Goal: Task Accomplishment & Management: Manage account settings

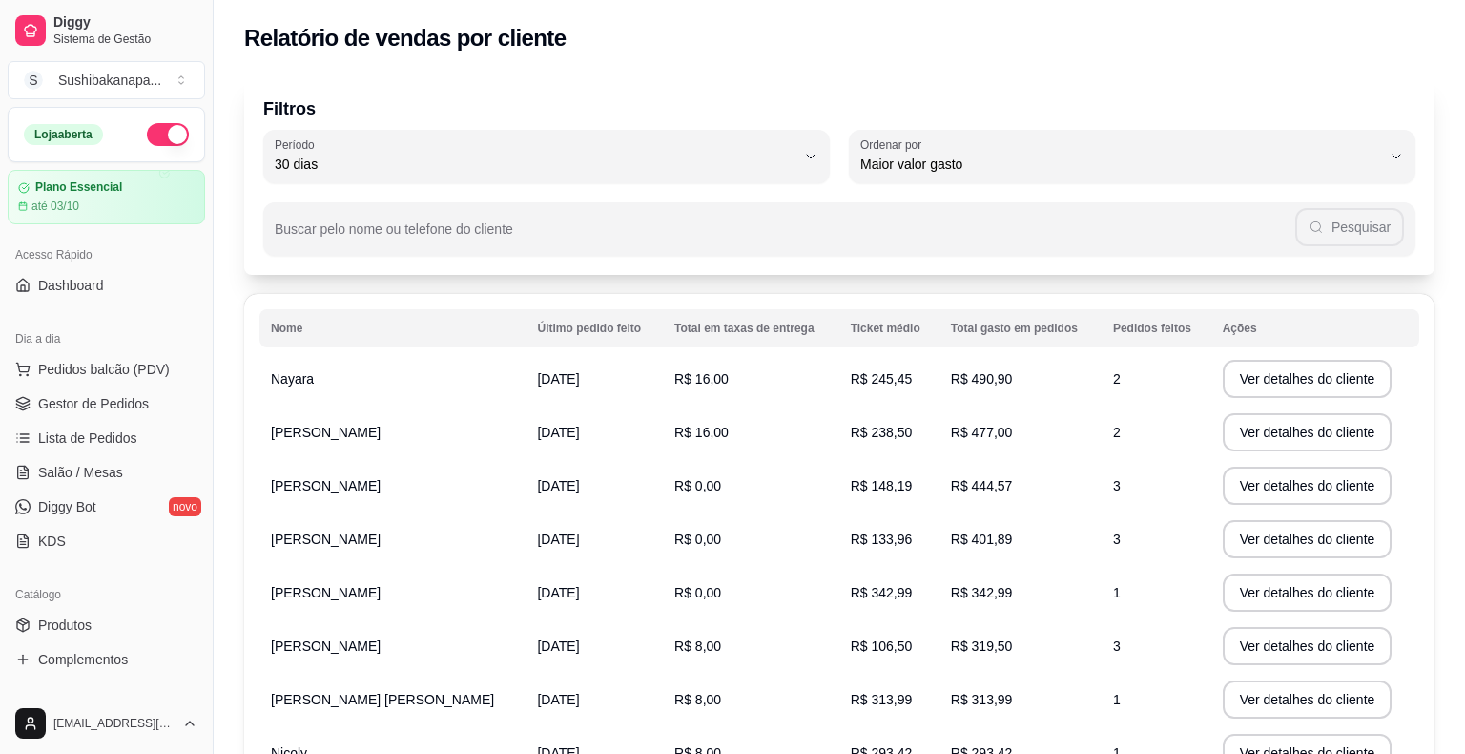
select select "30"
select select "HIGHEST_TOTAL_SPENT_WITH_ORDERS"
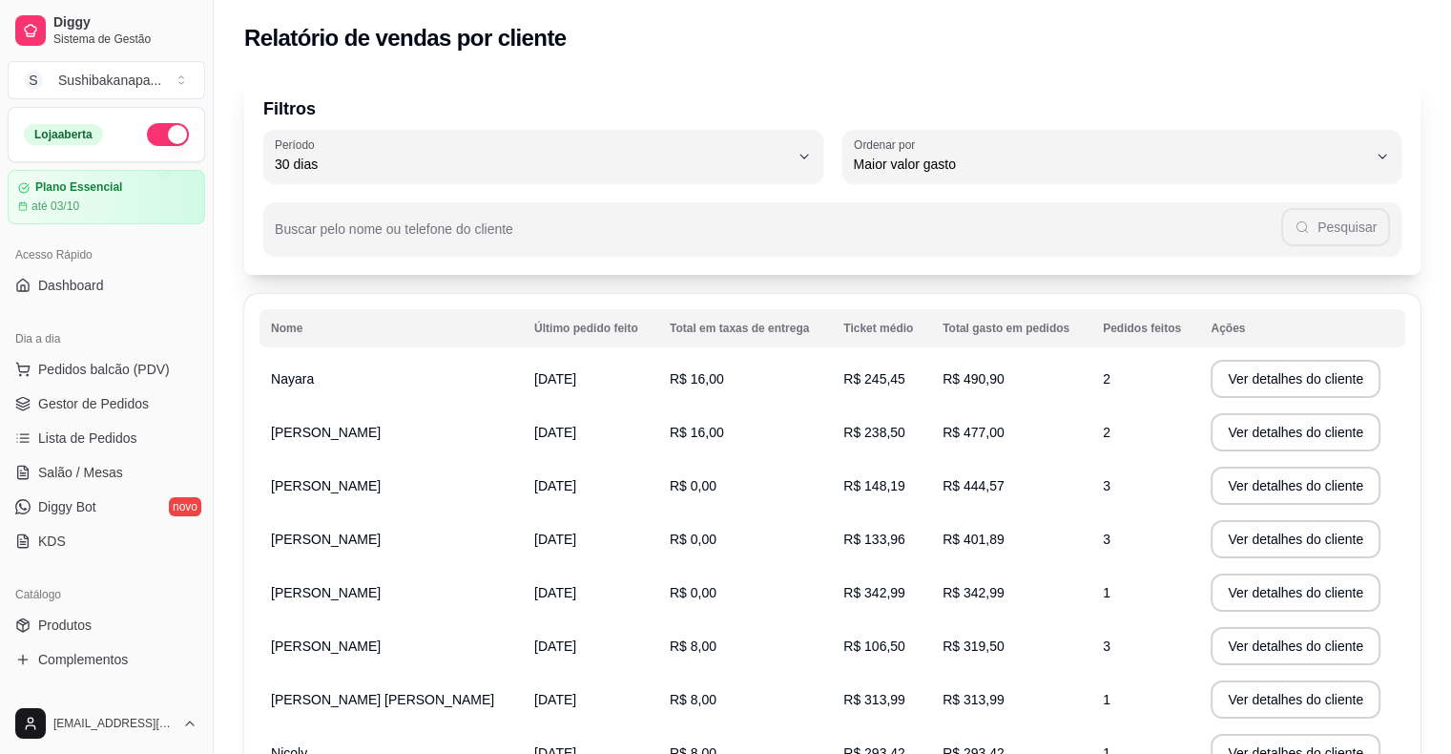
scroll to position [321, 0]
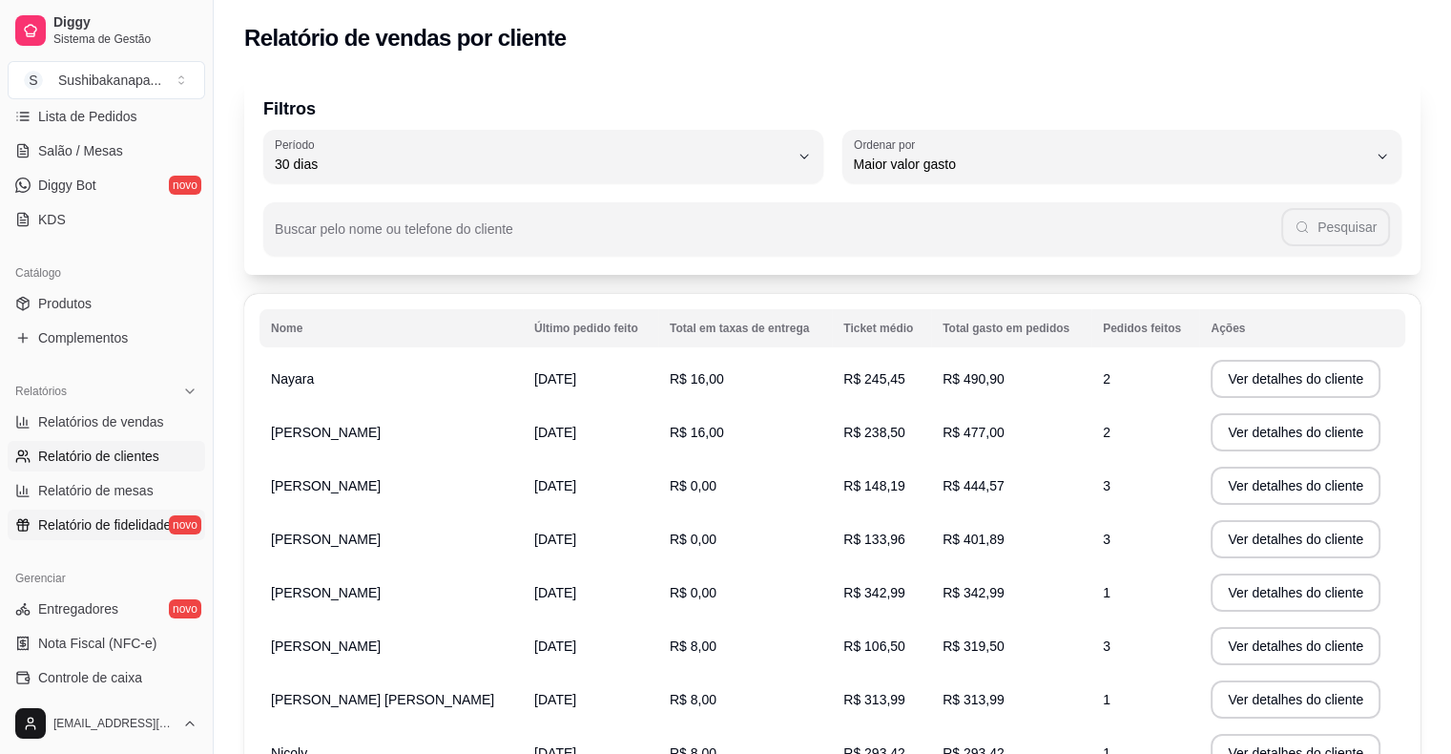
click at [96, 522] on span "Relatório de fidelidade" at bounding box center [104, 524] width 133 height 19
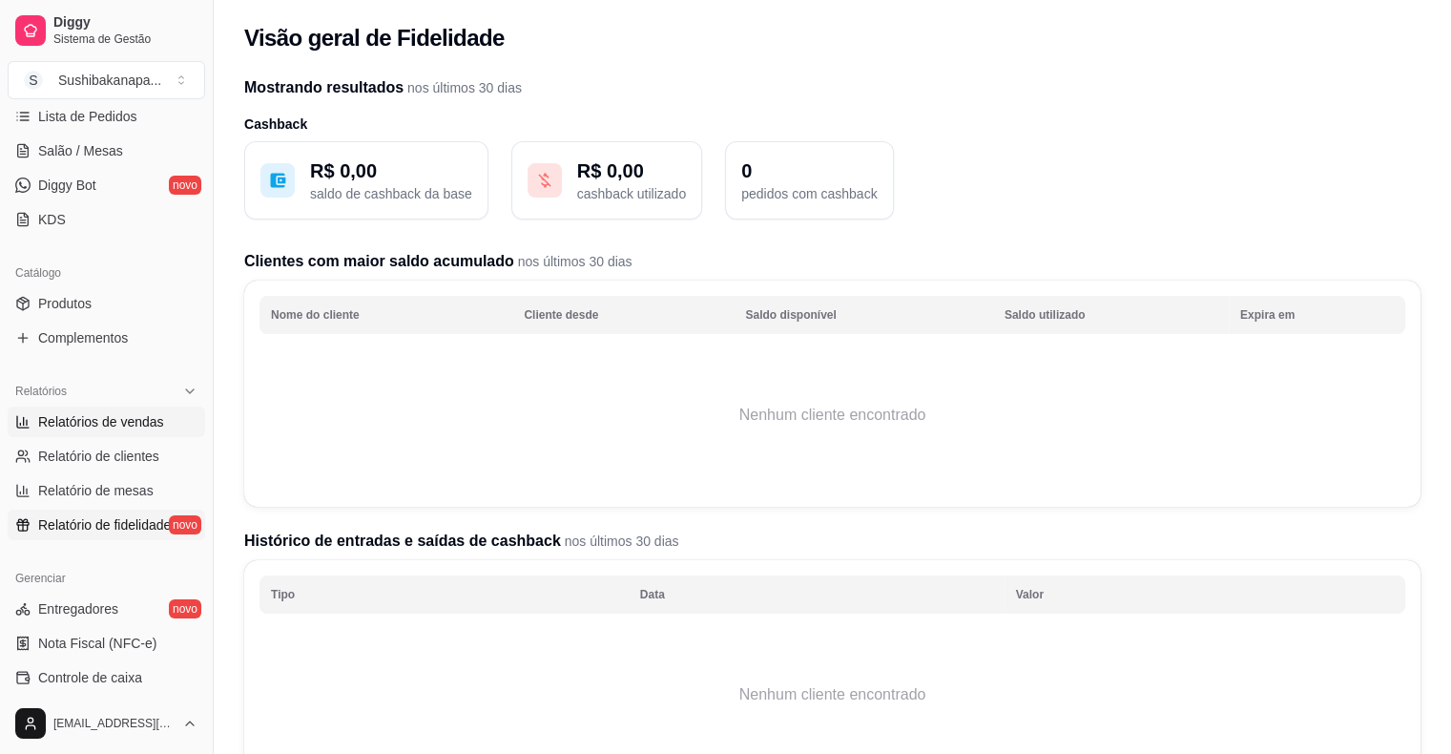
click at [175, 418] on link "Relatórios de vendas" at bounding box center [106, 421] width 197 height 31
select select "ALL"
select select "0"
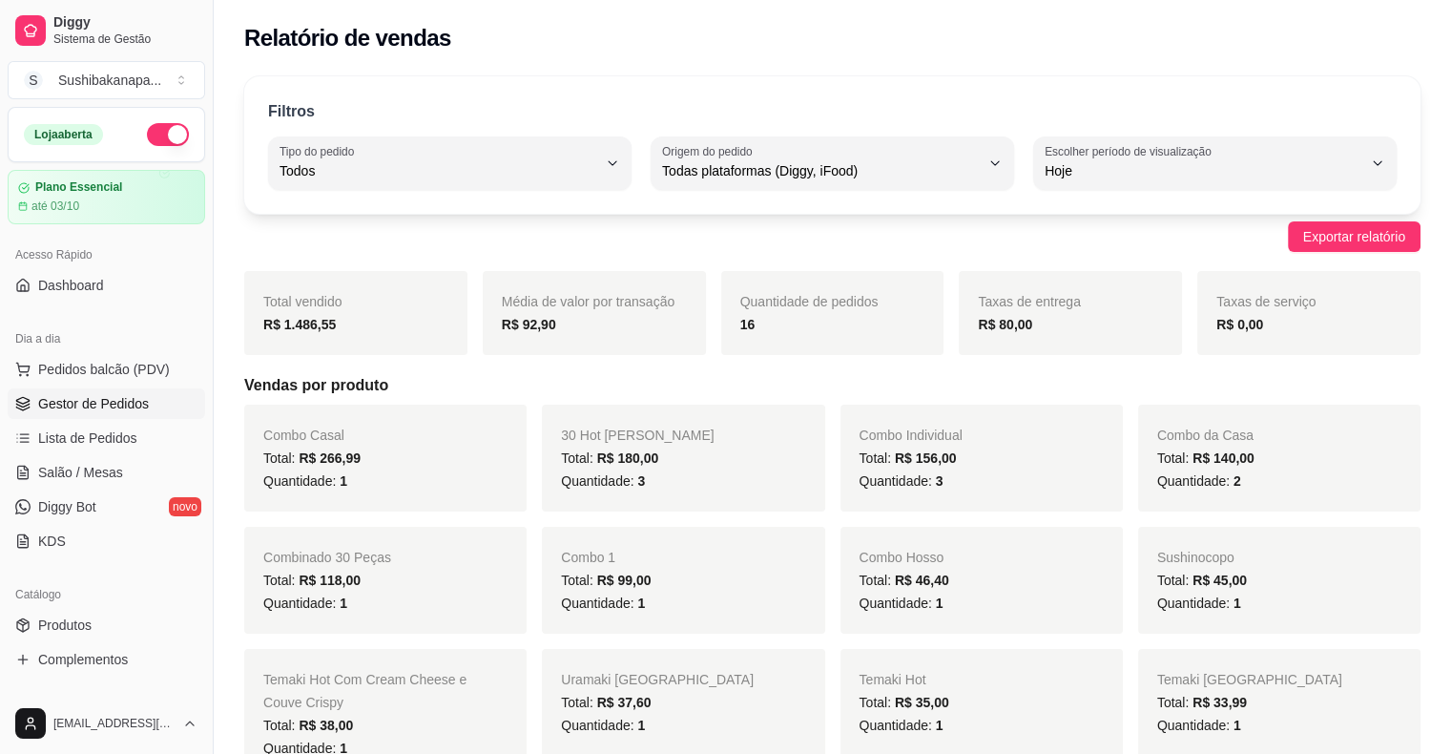
click at [91, 398] on span "Gestor de Pedidos" at bounding box center [93, 403] width 111 height 19
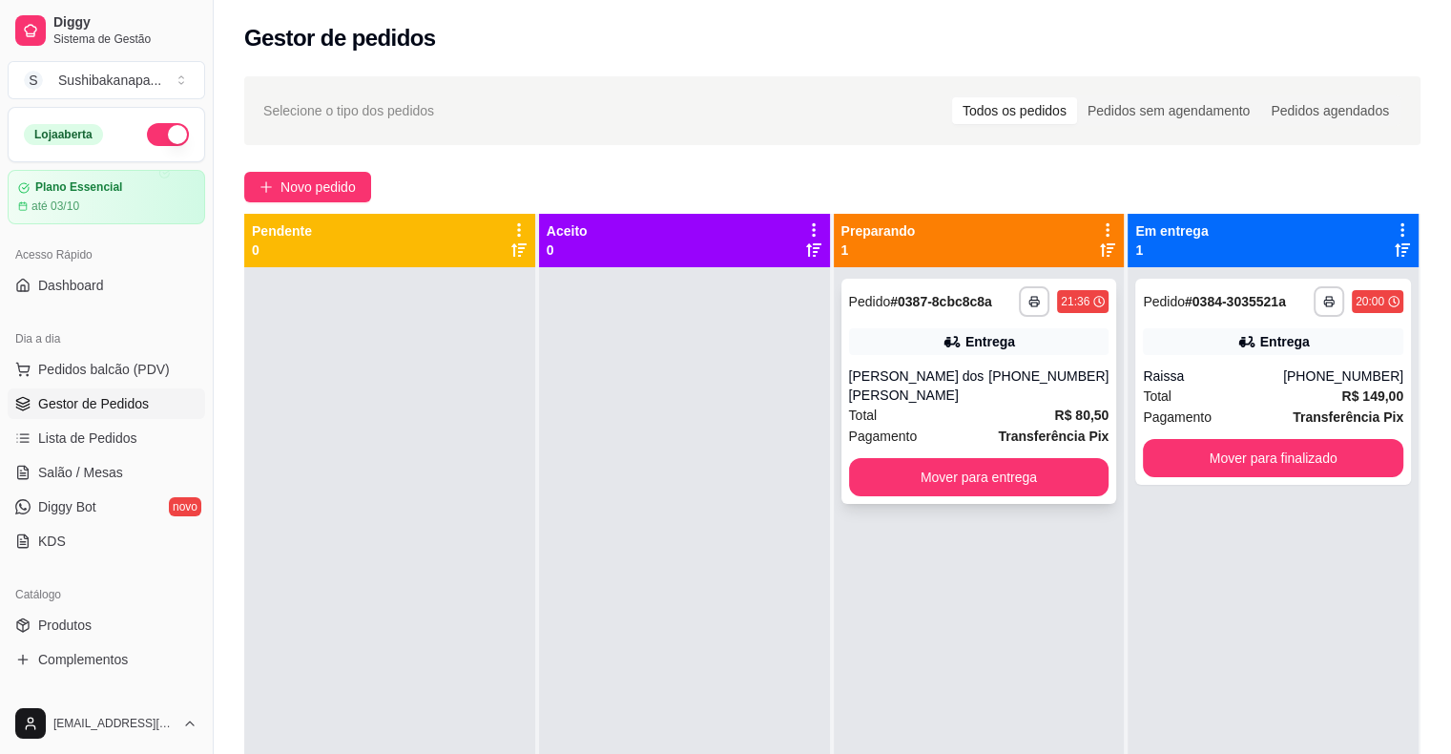
click at [943, 404] on div "Total R$ 80,50" at bounding box center [979, 414] width 260 height 21
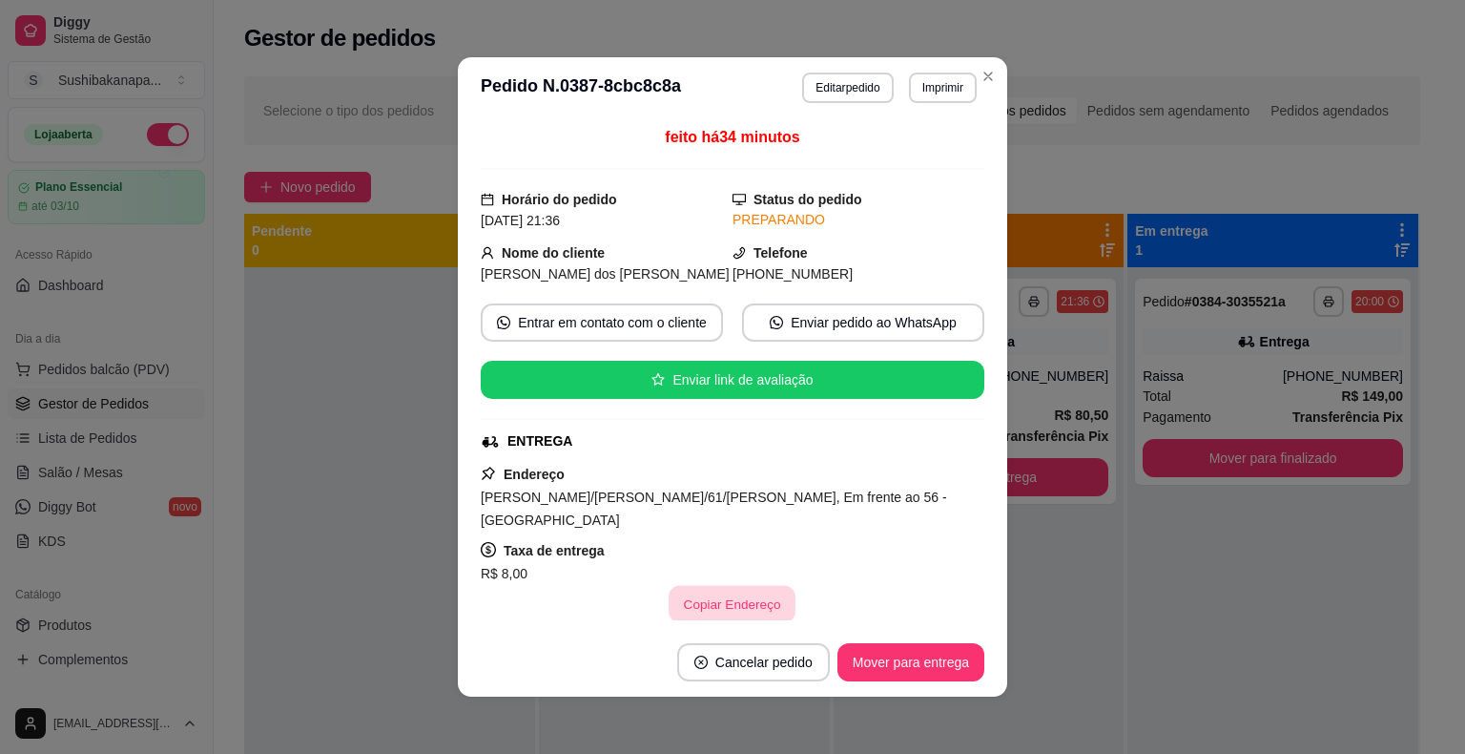
click at [736, 586] on button "Copiar Endereço" at bounding box center [733, 604] width 127 height 37
click at [903, 660] on button "Mover para entrega" at bounding box center [911, 662] width 147 height 38
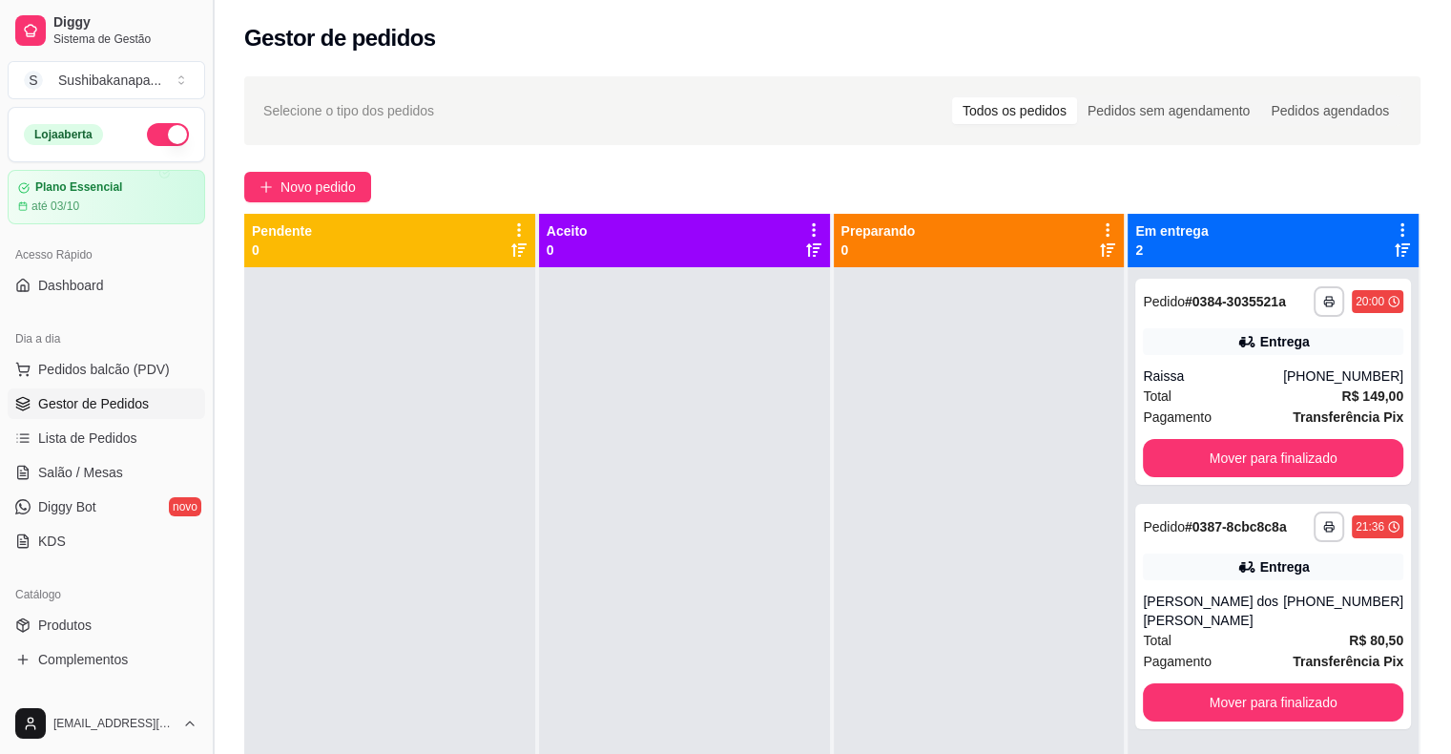
click at [206, 684] on button "Toggle Sidebar" at bounding box center [212, 377] width 15 height 754
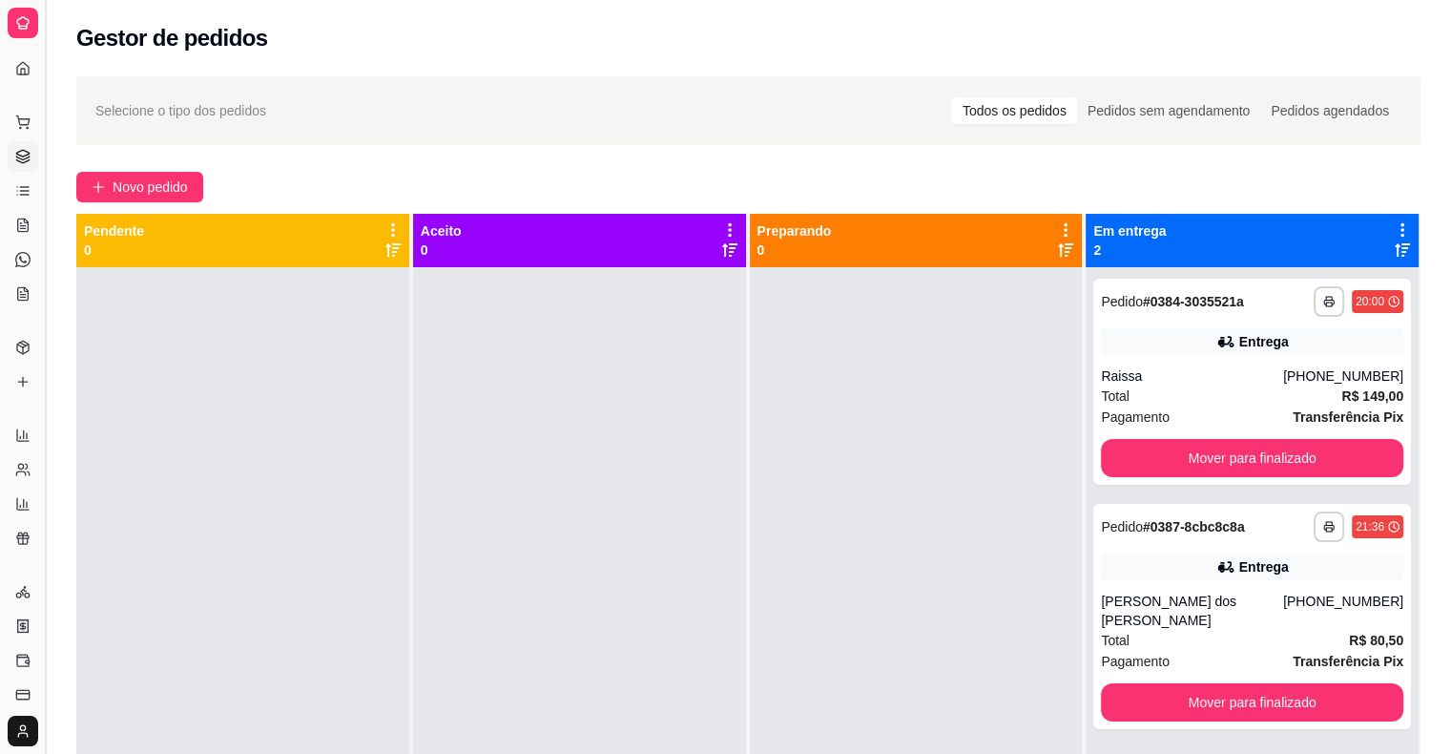
click at [52, 516] on button "Toggle Sidebar" at bounding box center [44, 377] width 15 height 754
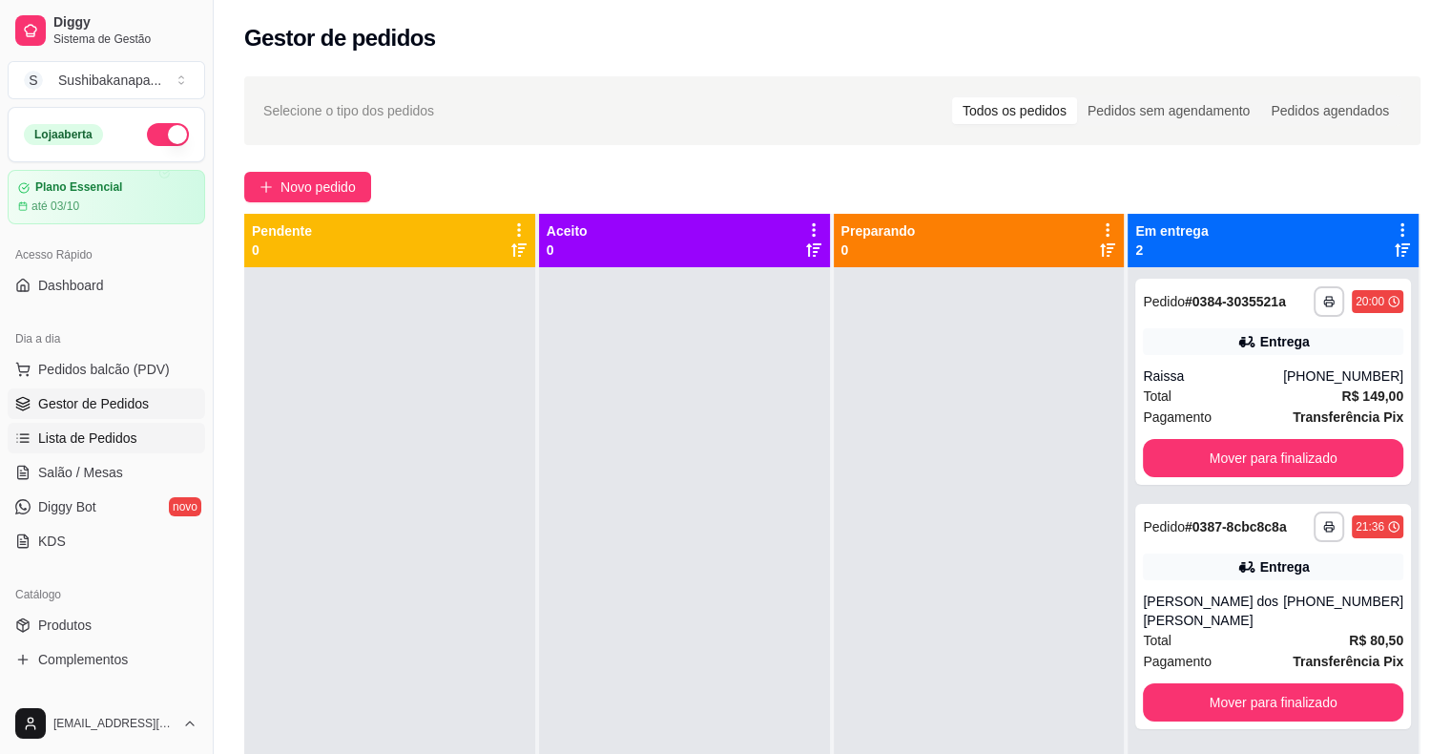
click at [128, 429] on span "Lista de Pedidos" at bounding box center [87, 437] width 99 height 19
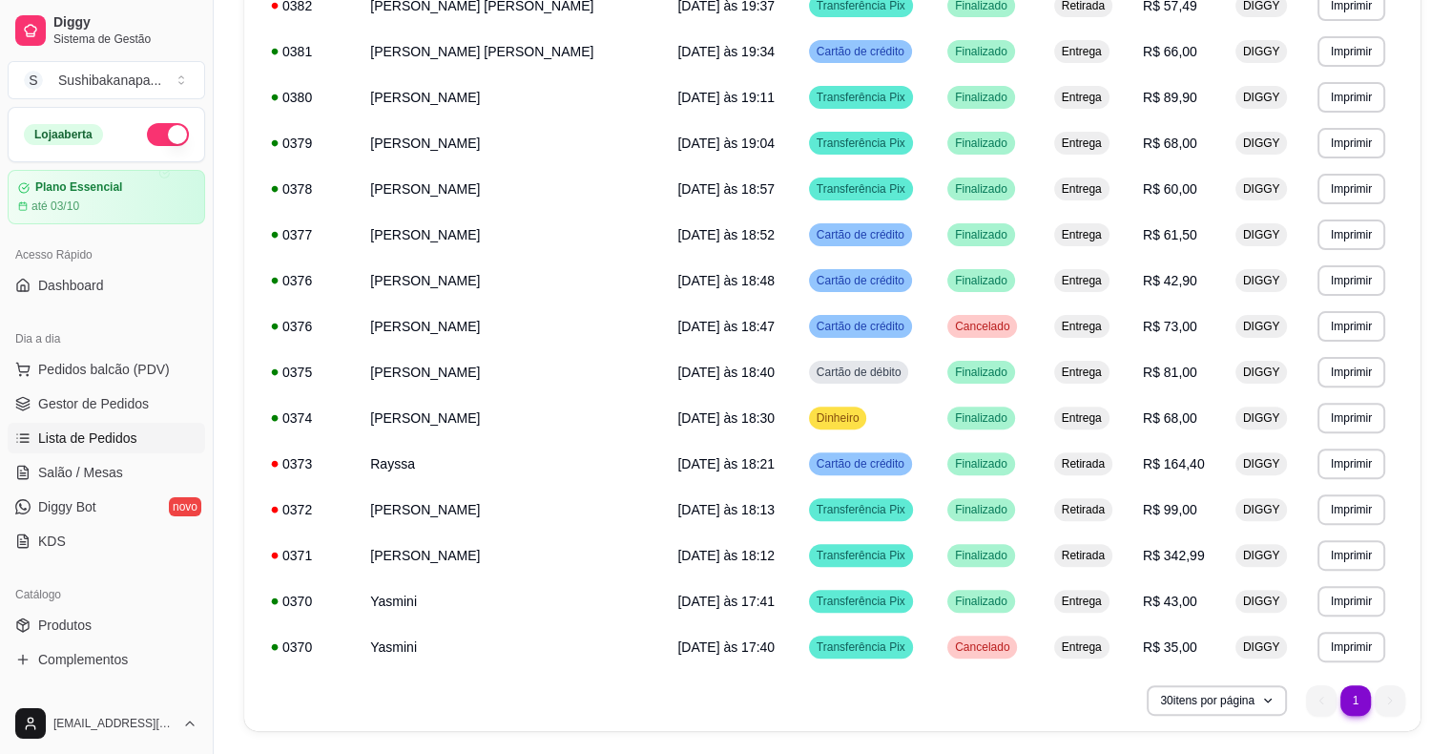
scroll to position [534, 0]
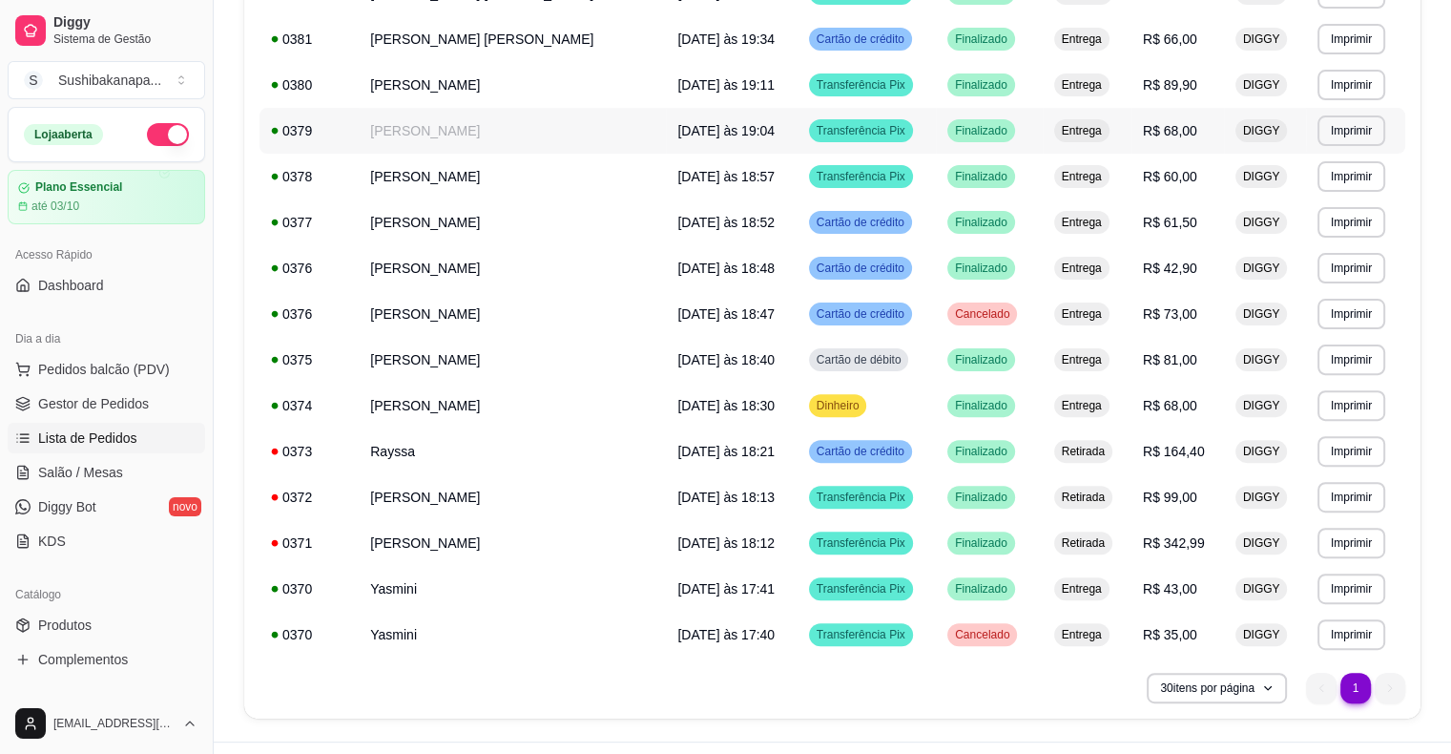
click at [1175, 133] on td "R$ 68,00" at bounding box center [1177, 131] width 93 height 46
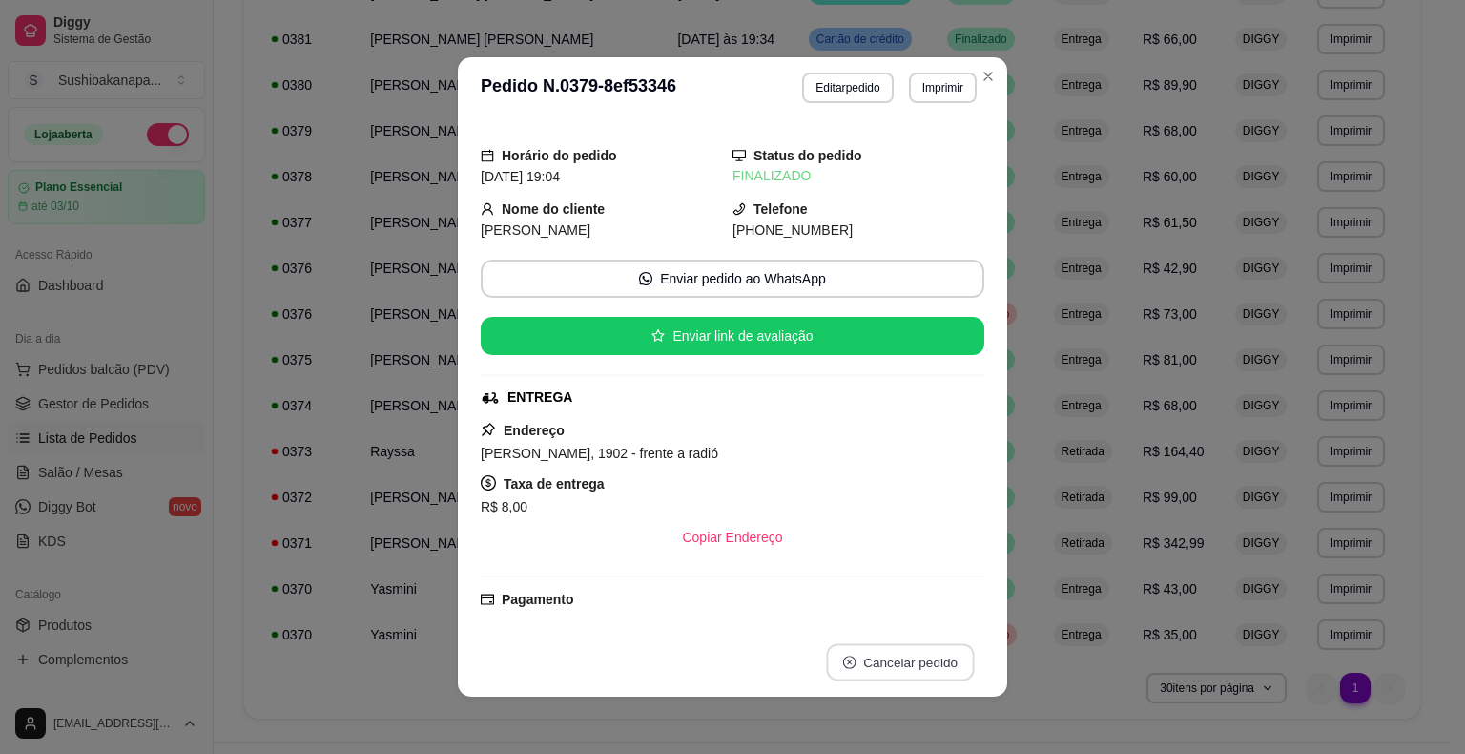
click at [898, 651] on button "Cancelar pedido" at bounding box center [900, 662] width 148 height 37
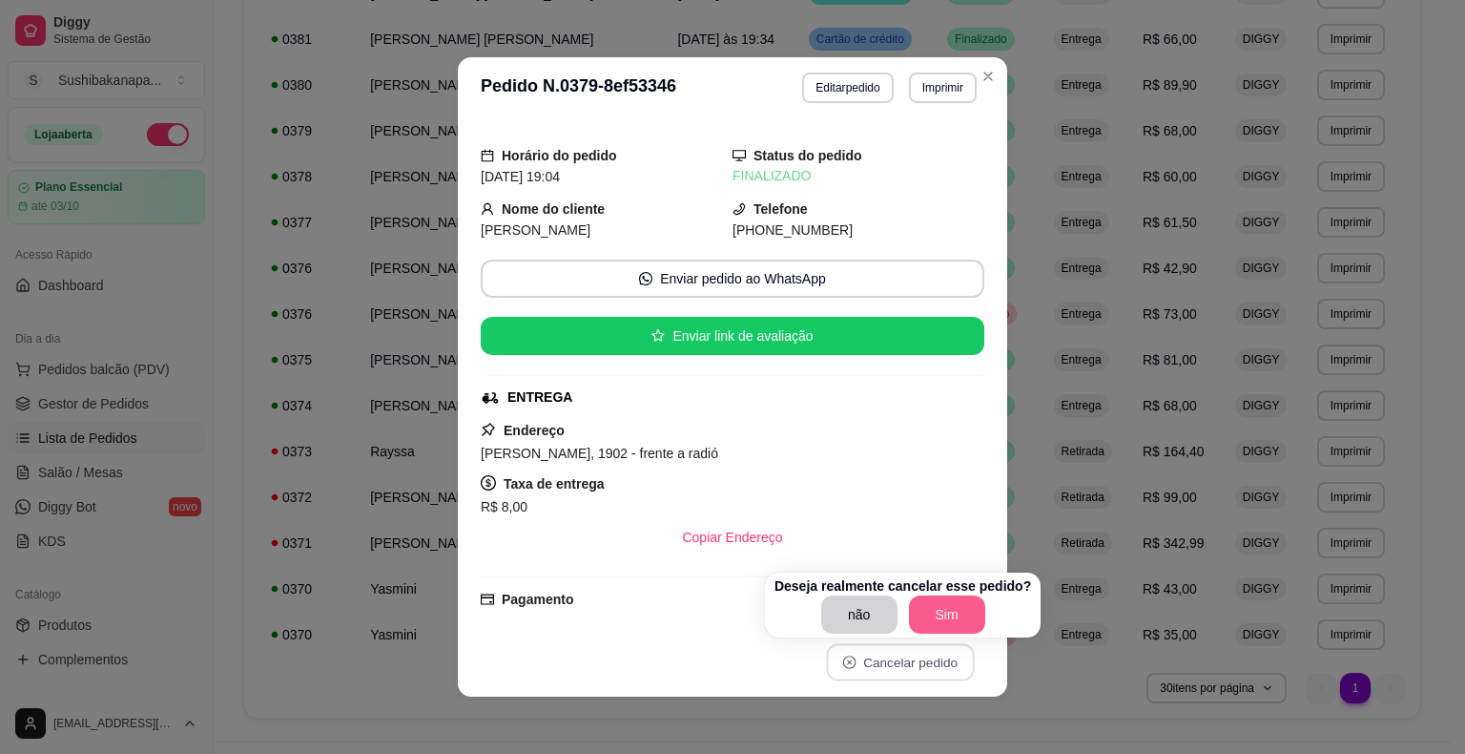
click at [947, 601] on button "Sim" at bounding box center [947, 614] width 76 height 38
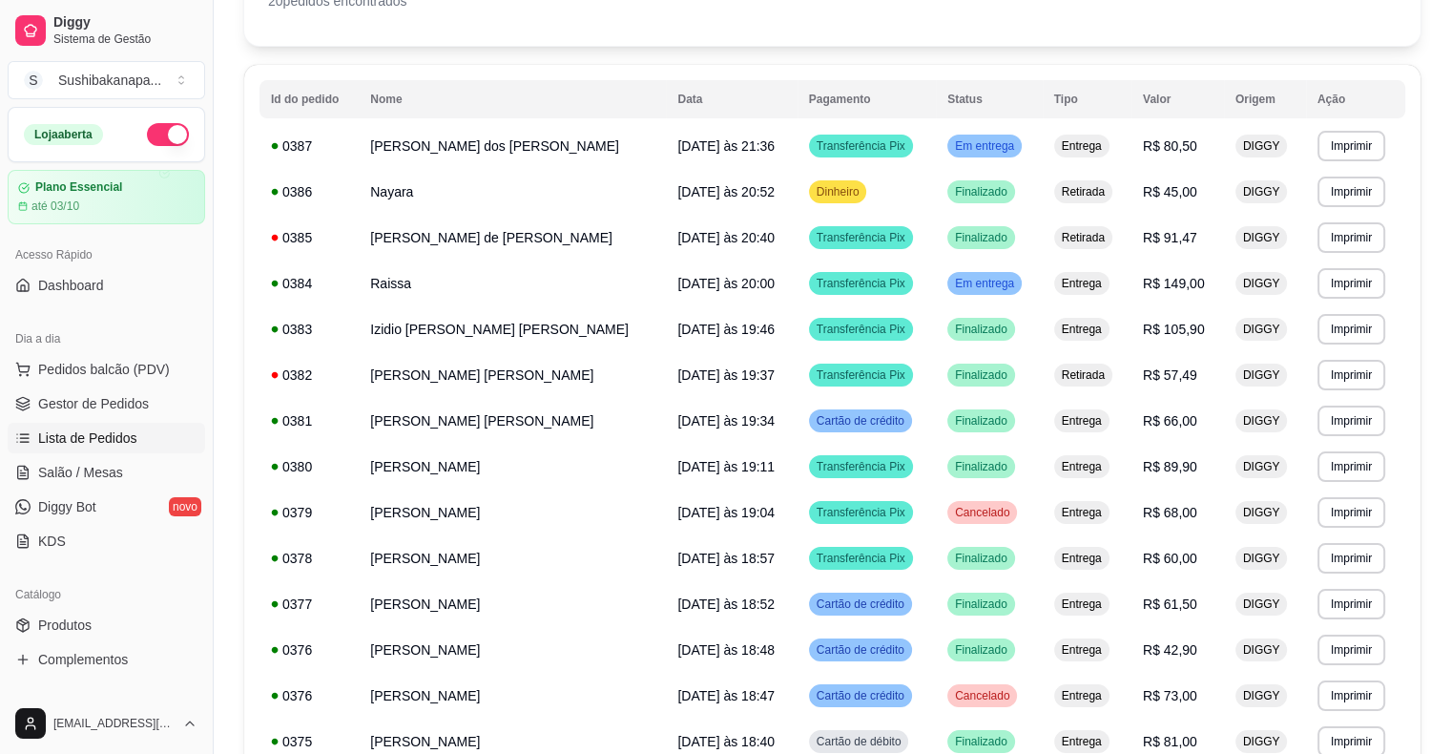
scroll to position [0, 0]
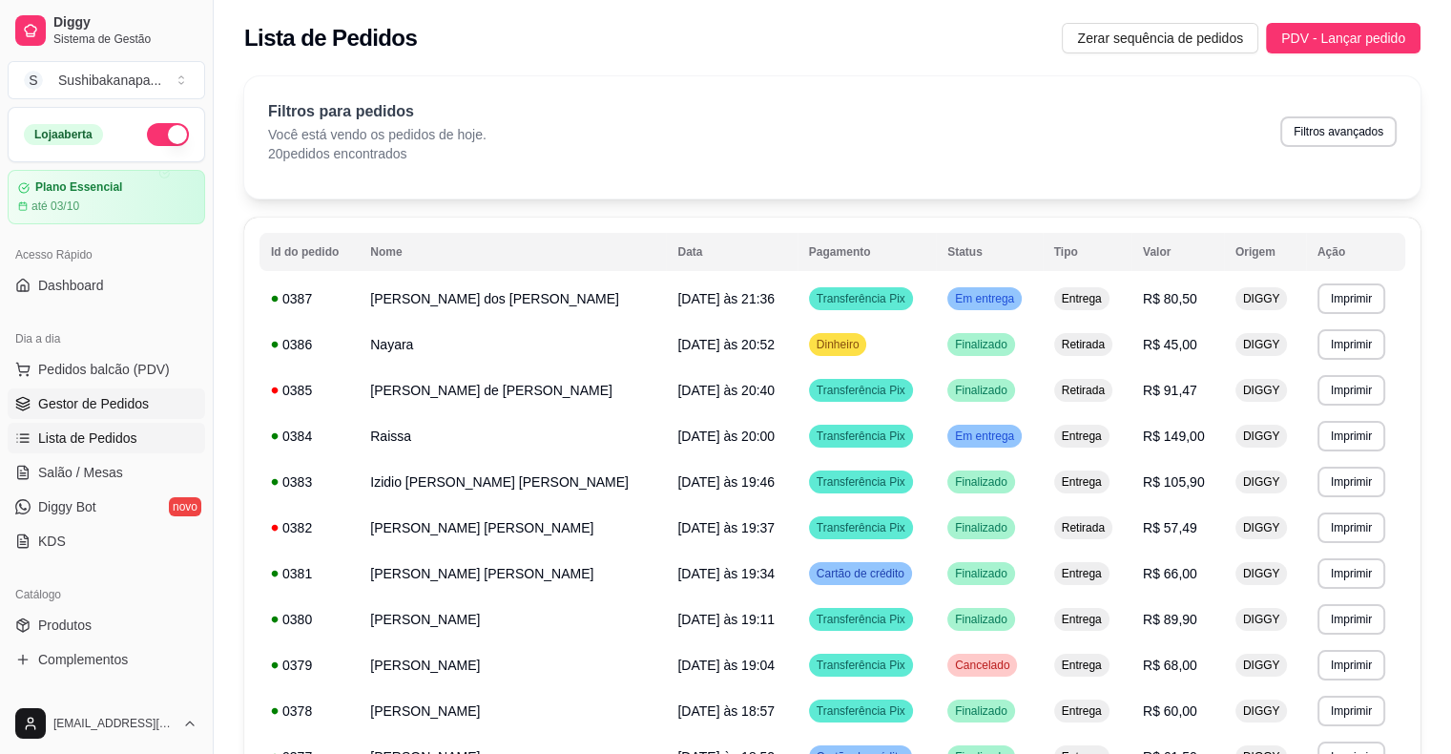
click at [85, 397] on span "Gestor de Pedidos" at bounding box center [93, 403] width 111 height 19
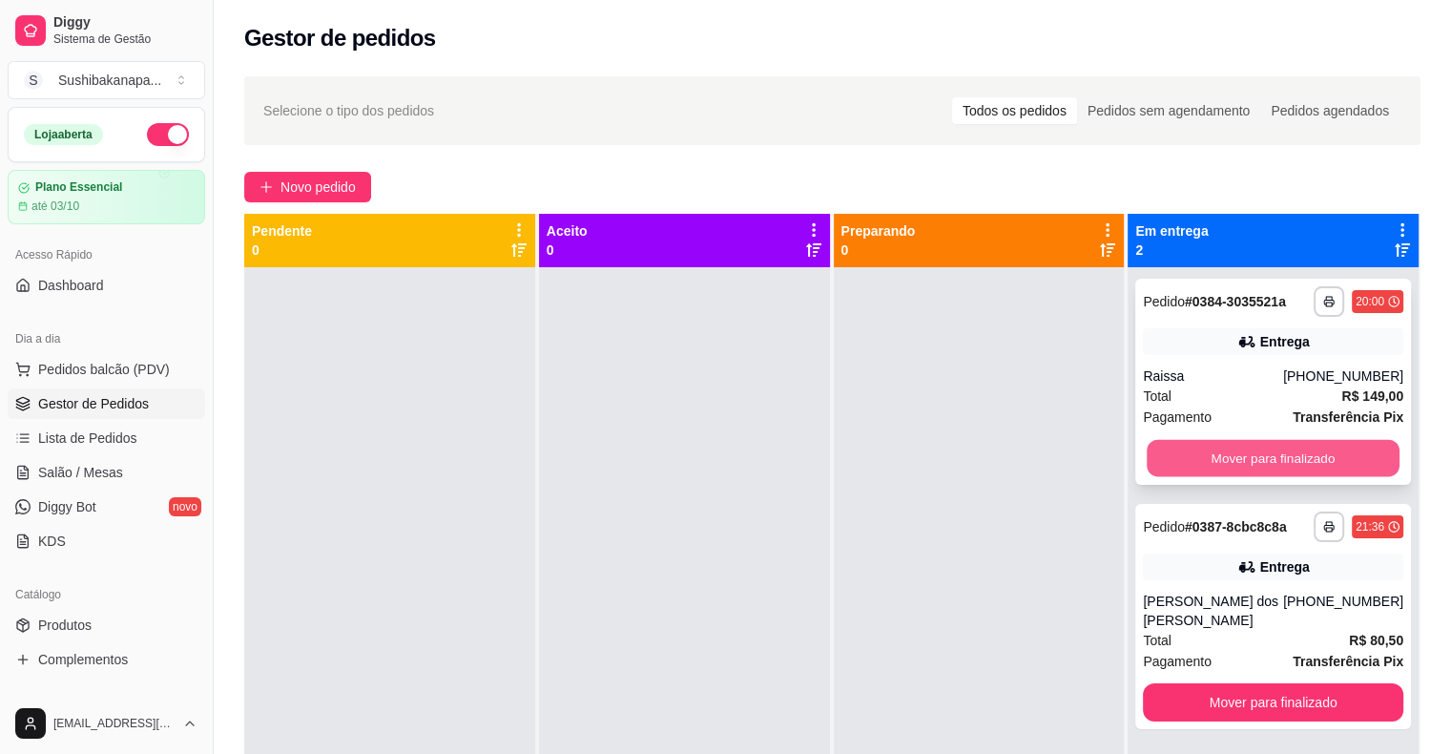
click at [1268, 456] on button "Mover para finalizado" at bounding box center [1273, 458] width 253 height 37
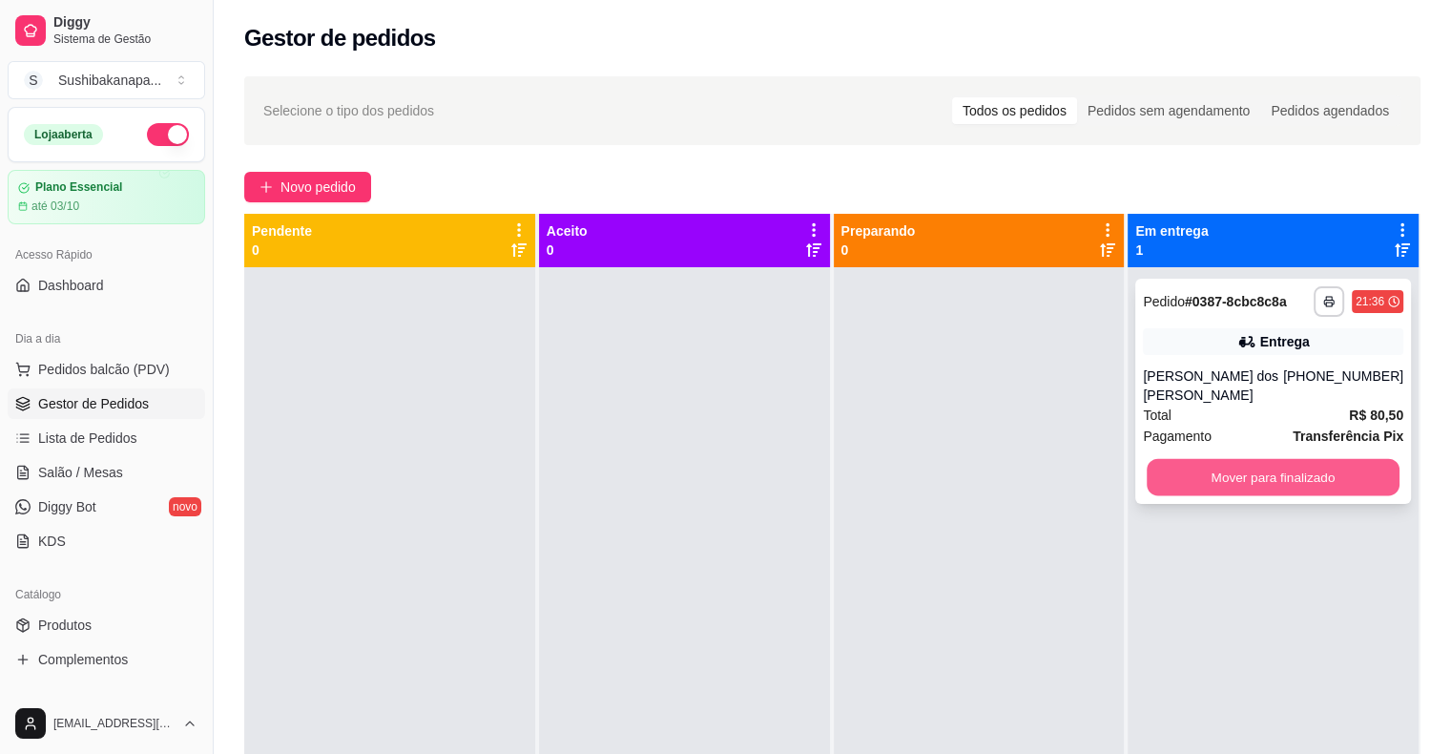
click at [1294, 459] on button "Mover para finalizado" at bounding box center [1273, 477] width 253 height 37
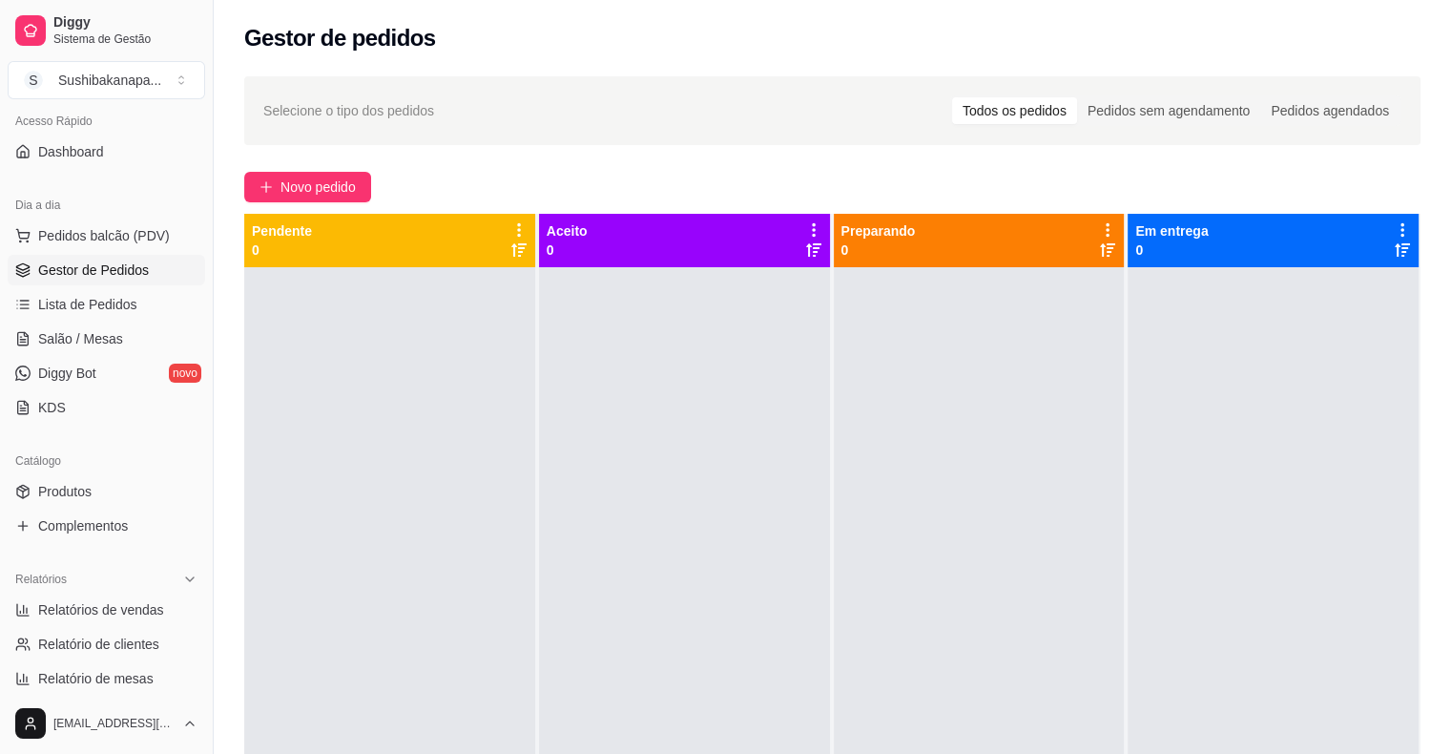
scroll to position [153, 0]
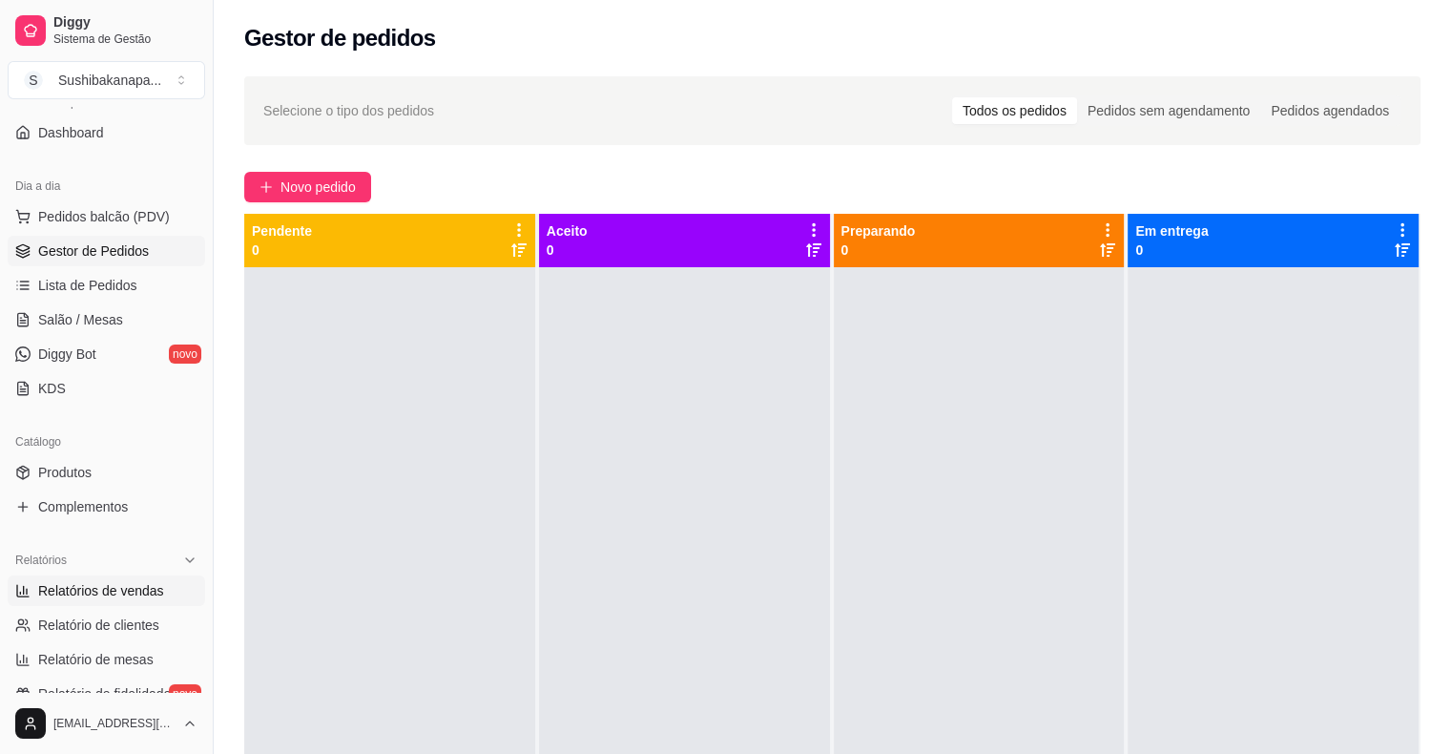
click at [134, 596] on span "Relatórios de vendas" at bounding box center [101, 590] width 126 height 19
select select "ALL"
select select "0"
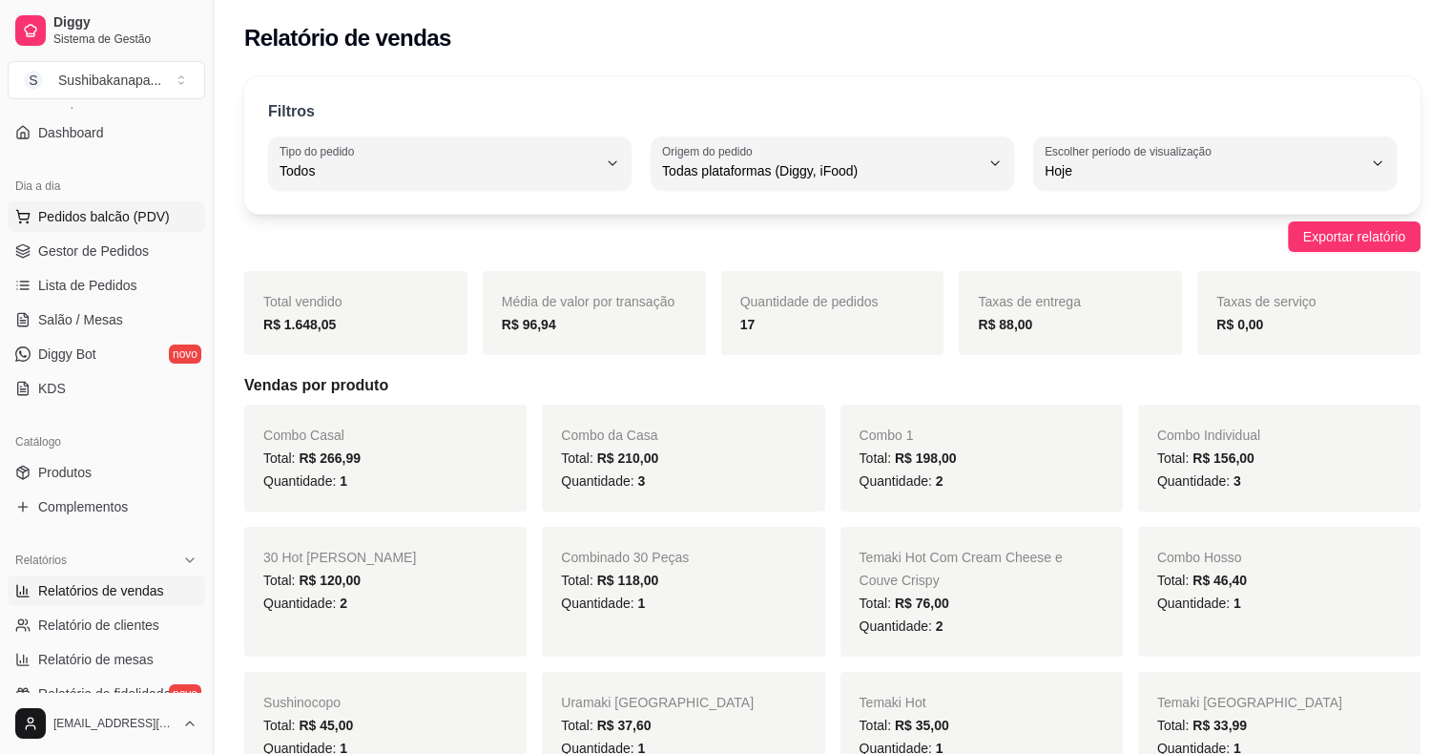
click at [143, 214] on span "Pedidos balcão (PDV)" at bounding box center [104, 216] width 132 height 19
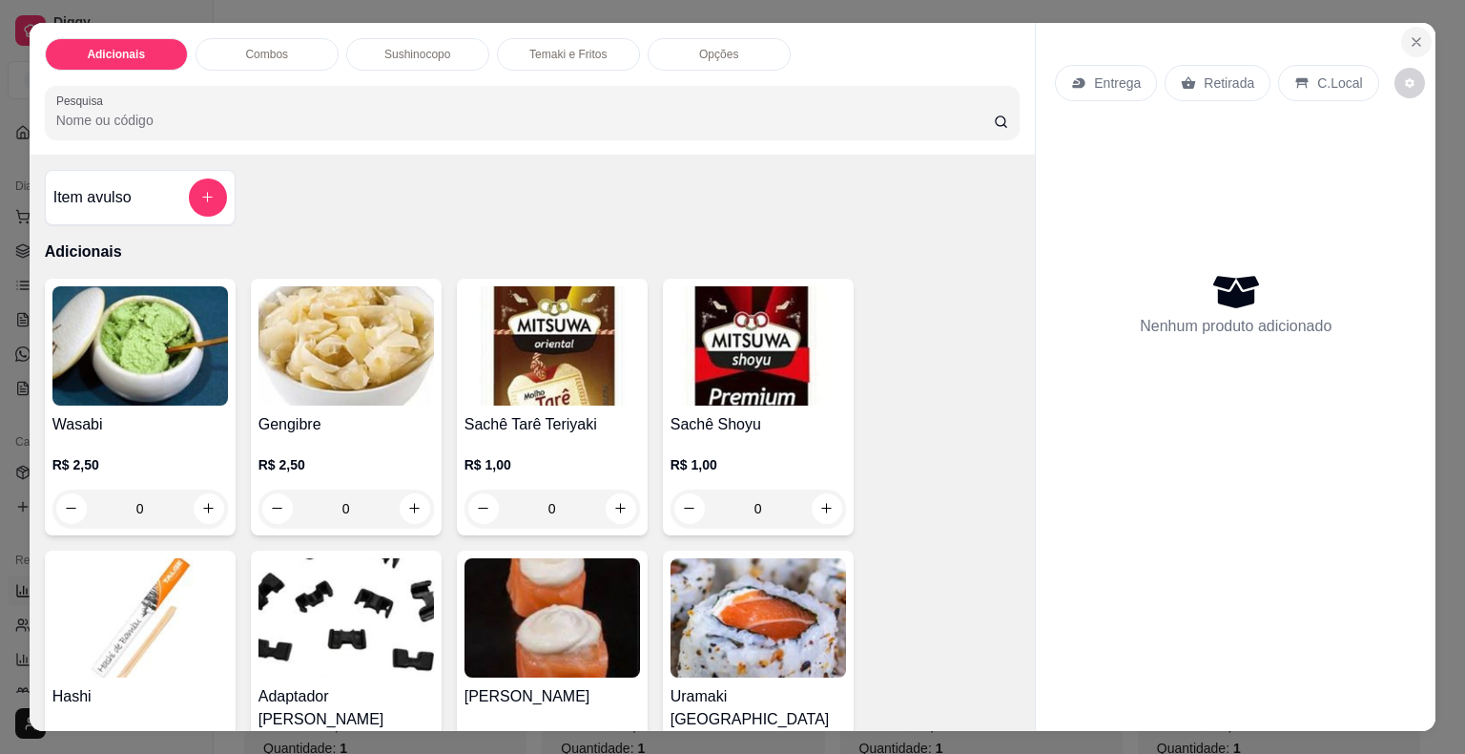
click at [1408, 27] on button "Close" at bounding box center [1416, 42] width 31 height 31
